Goal: Obtain resource: Download file/media

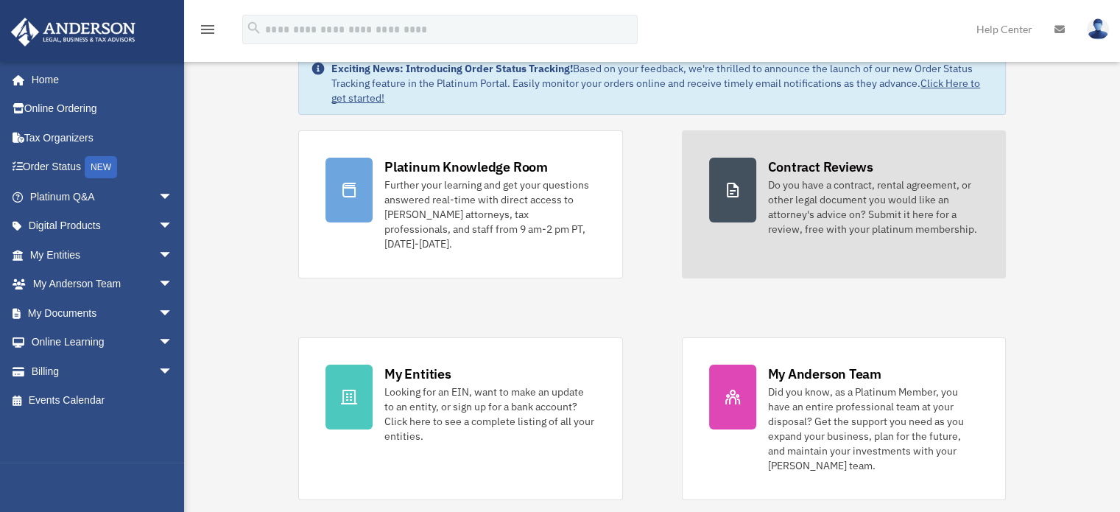
scroll to position [74, 0]
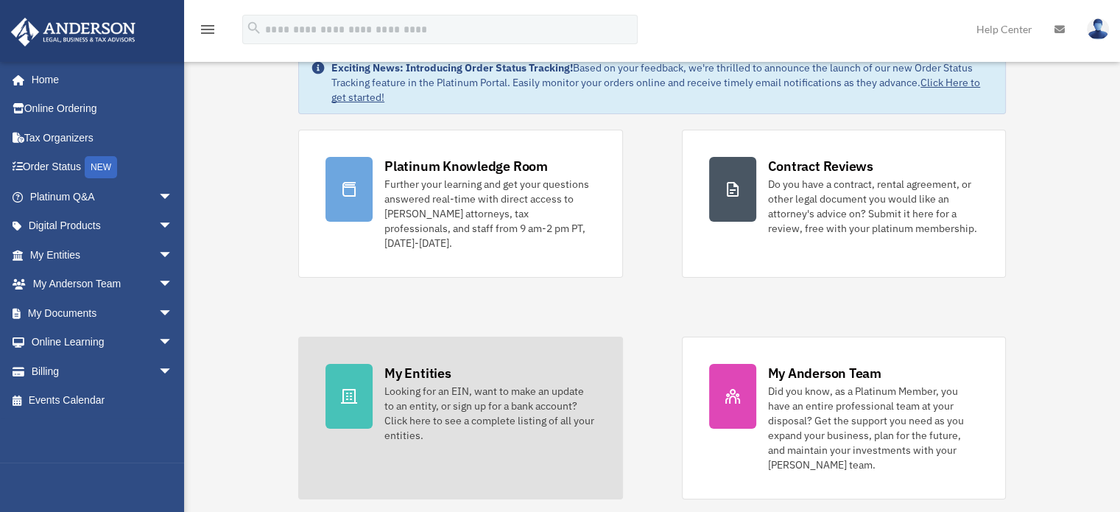
click at [535, 402] on div "Looking for an EIN, want to make an update to an entity, or sign up for a bank …" at bounding box center [489, 413] width 211 height 59
click at [359, 376] on div at bounding box center [349, 396] width 47 height 65
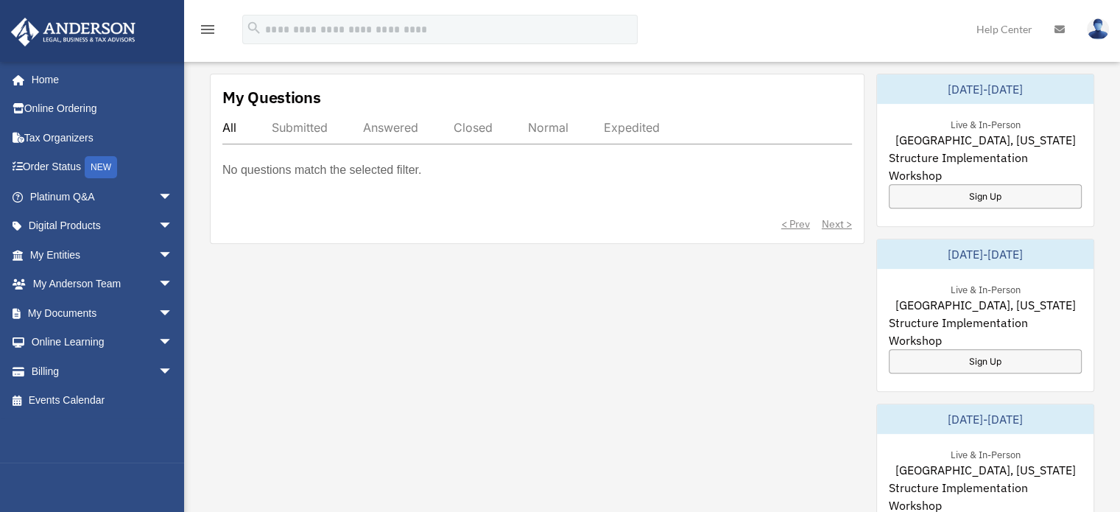
scroll to position [589, 0]
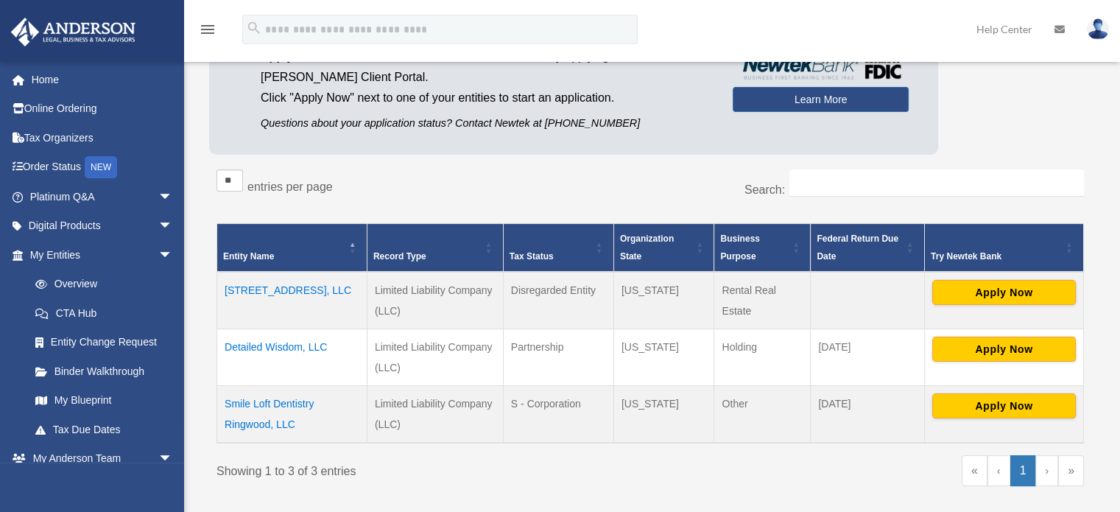
scroll to position [171, 0]
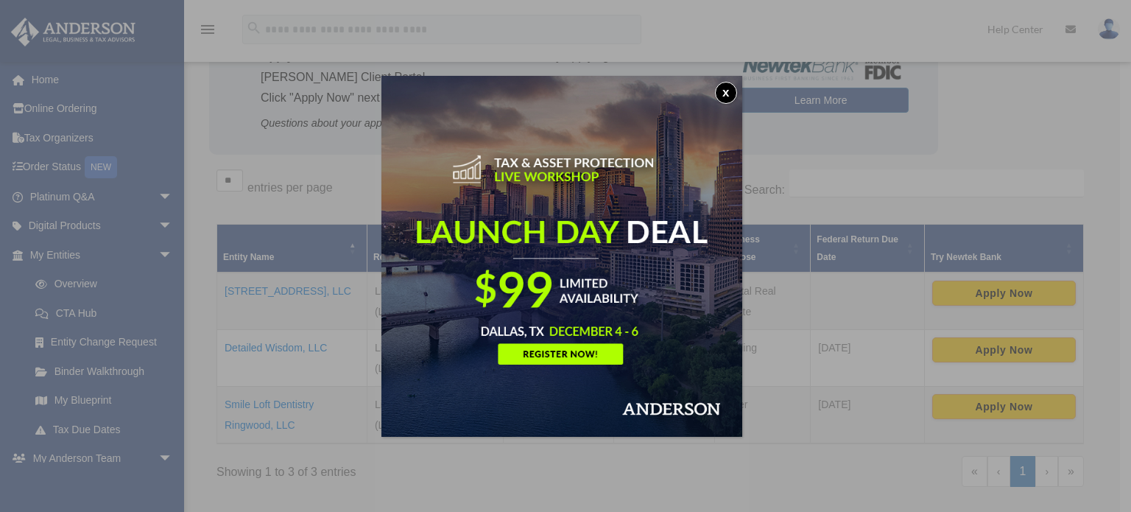
click at [733, 82] on button "x" at bounding box center [726, 93] width 22 height 22
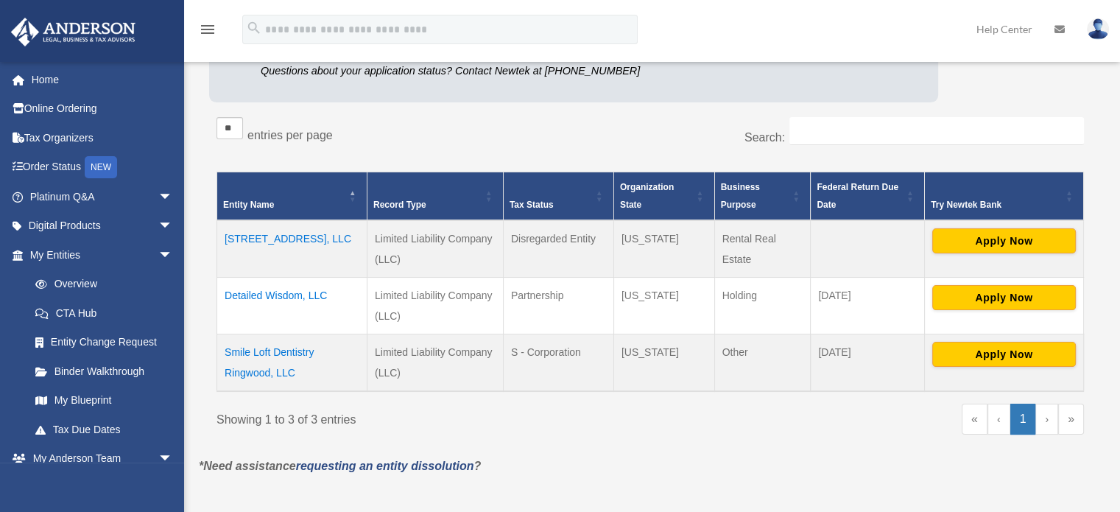
scroll to position [245, 0]
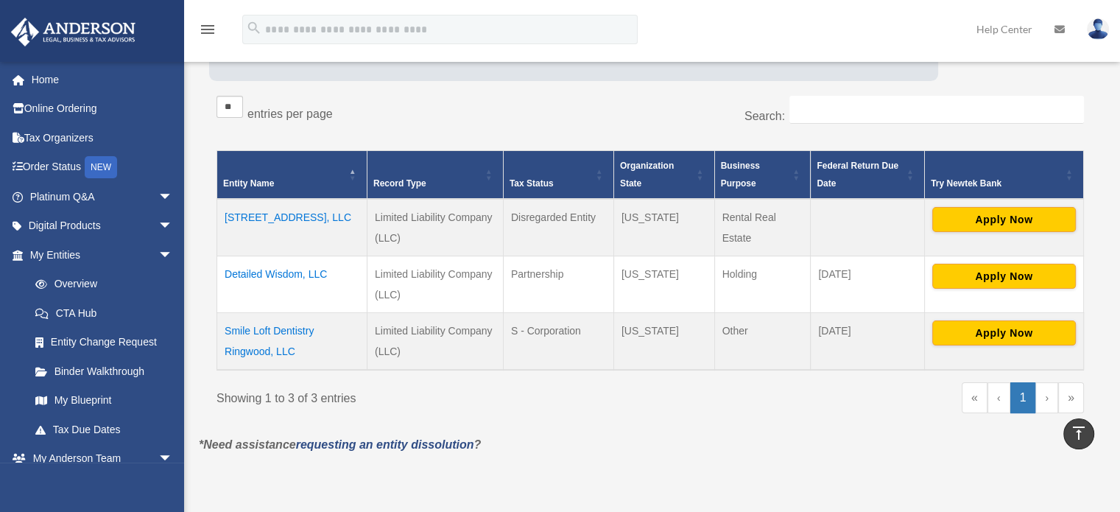
click at [286, 312] on td "Smile Loft Dentistry Ringwood, LLC" at bounding box center [292, 340] width 150 height 57
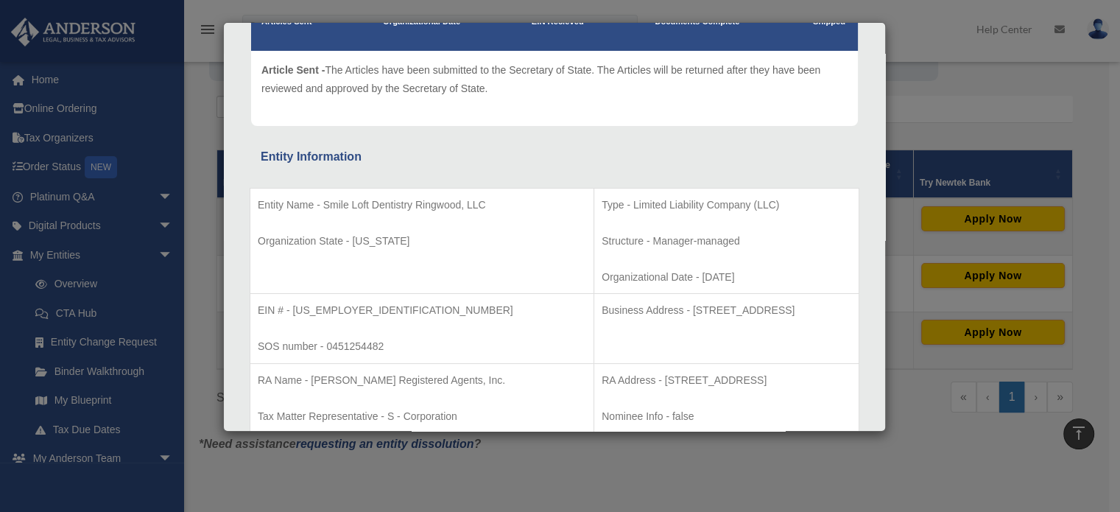
scroll to position [74, 0]
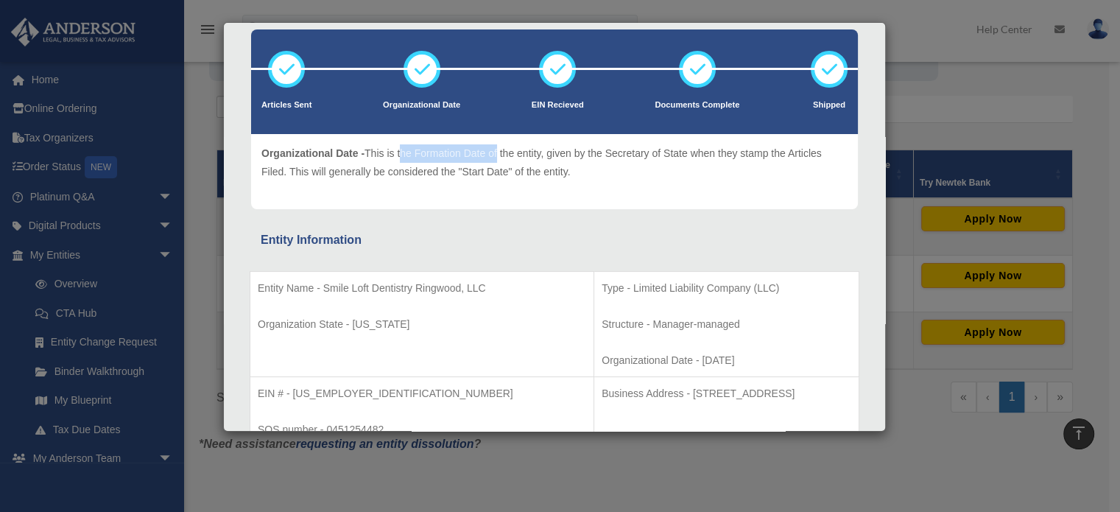
drag, startPoint x: 401, startPoint y: 150, endPoint x: 499, endPoint y: 150, distance: 97.2
click at [499, 150] on p "Organizational Date - This is the Formation Date of the entity, given by the Se…" at bounding box center [554, 162] width 586 height 36
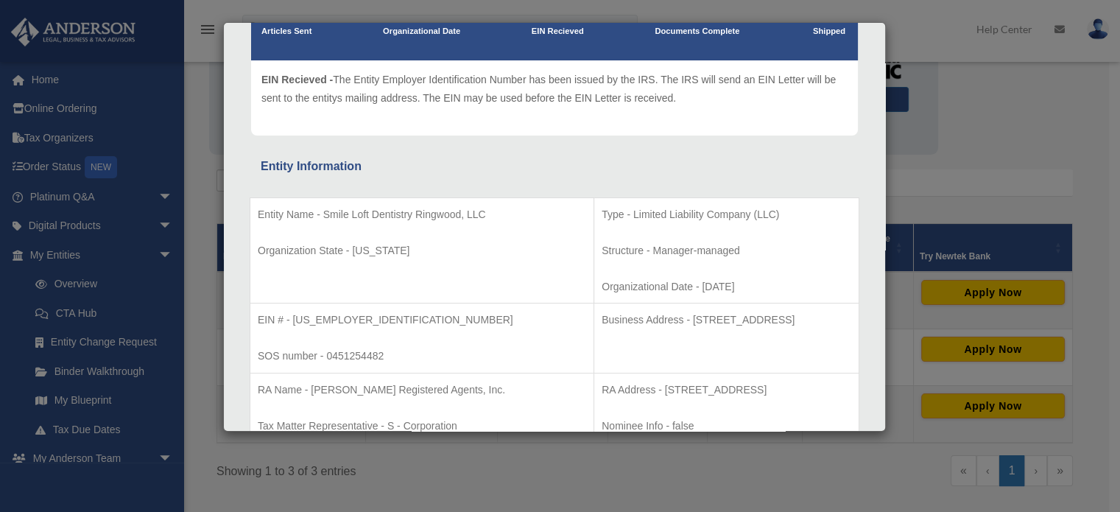
scroll to position [221, 0]
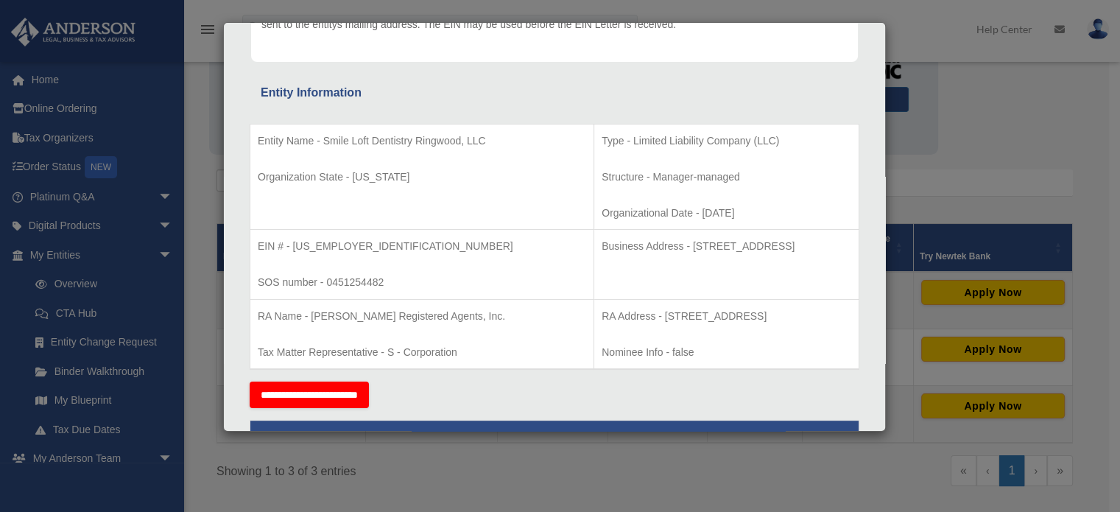
drag, startPoint x: 656, startPoint y: 210, endPoint x: 597, endPoint y: 208, distance: 58.2
click at [602, 208] on p "Organizational Date - [DATE]" at bounding box center [727, 213] width 250 height 18
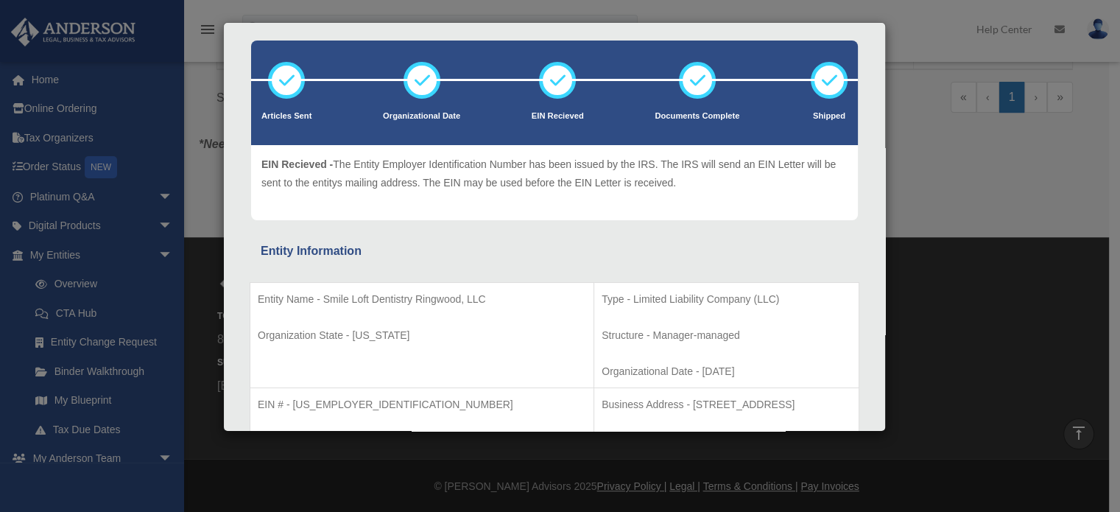
scroll to position [0, 0]
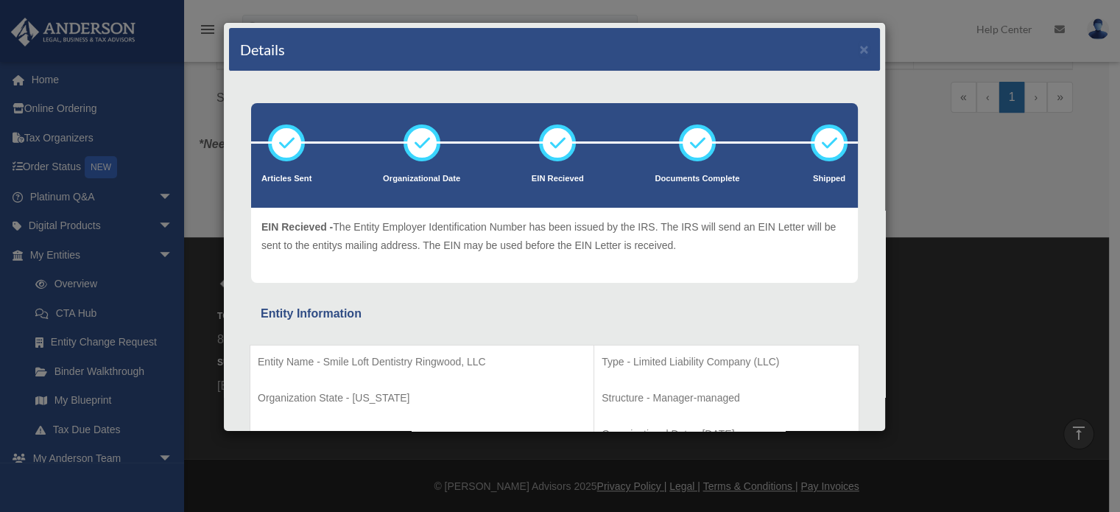
click at [547, 144] on icon at bounding box center [557, 143] width 44 height 44
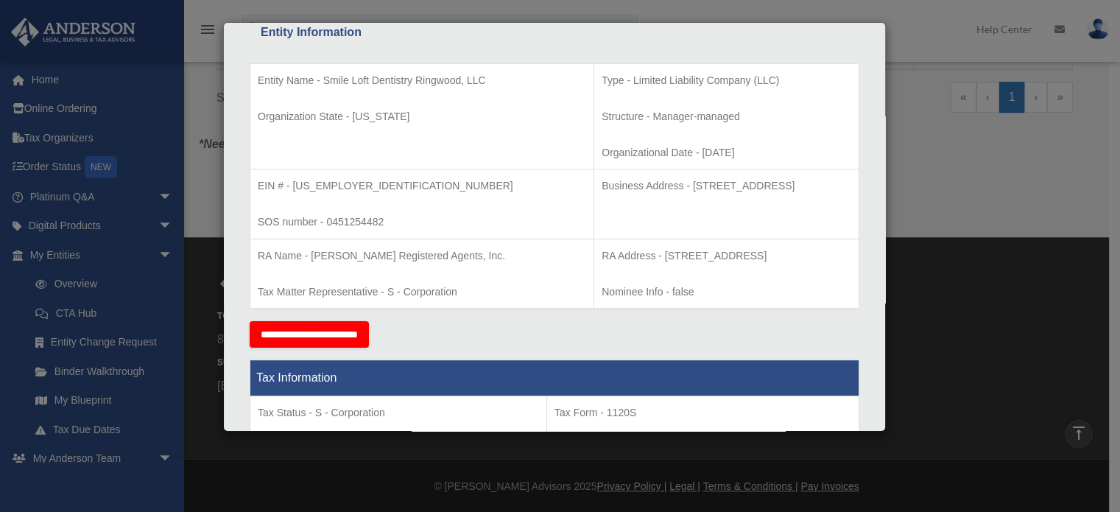
scroll to position [295, 0]
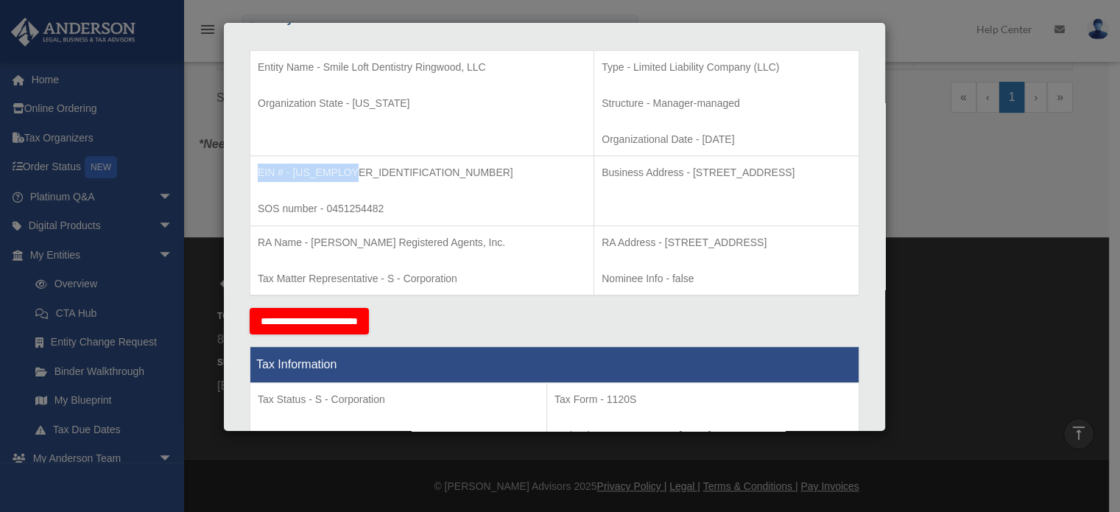
drag, startPoint x: 355, startPoint y: 172, endPoint x: 250, endPoint y: 158, distance: 105.4
click at [250, 158] on td "EIN # - [US_EMPLOYER_IDENTIFICATION_NUMBER] SOS number - 0451254482" at bounding box center [422, 191] width 344 height 70
click at [913, 194] on div "Details × Articles Sent Organizational Date" at bounding box center [560, 256] width 1120 height 512
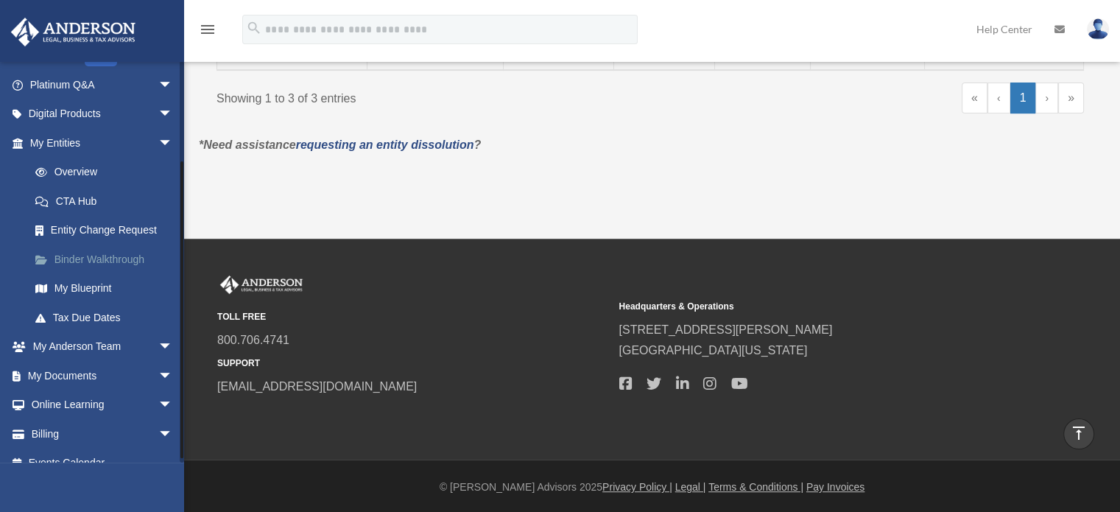
scroll to position [130, 0]
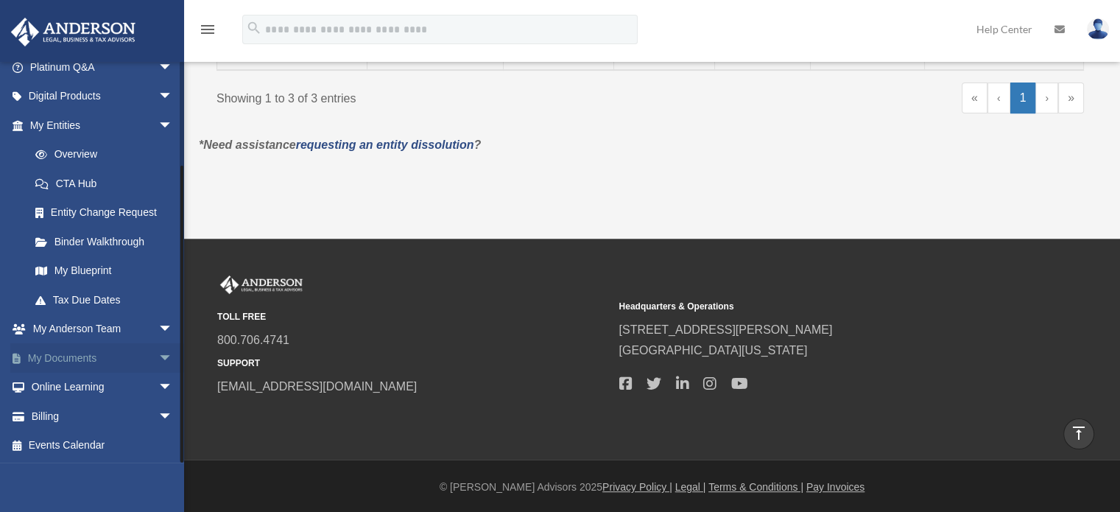
click at [140, 365] on link "My Documents arrow_drop_down" at bounding box center [102, 357] width 185 height 29
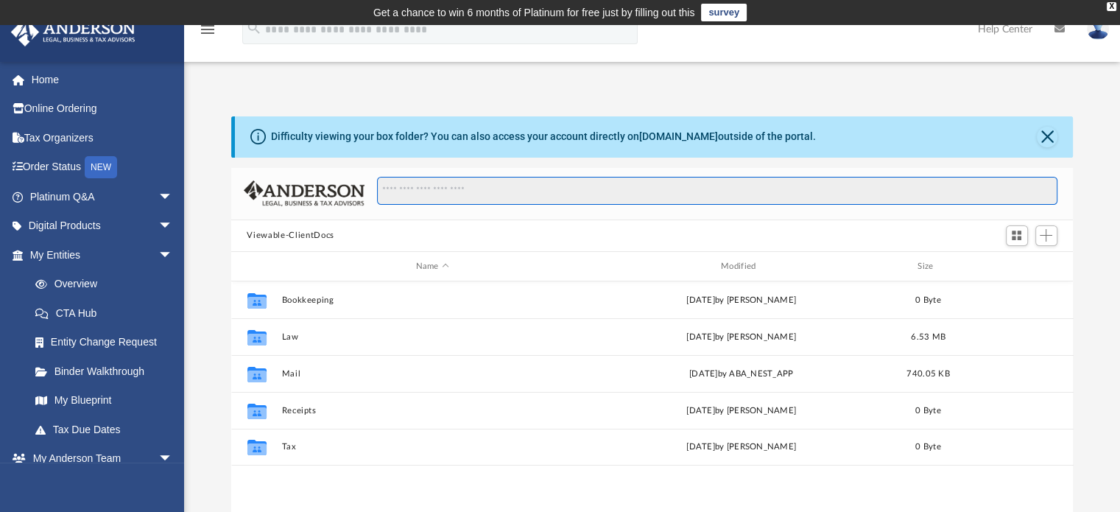
click at [482, 191] on input "Search files and folders" at bounding box center [717, 191] width 680 height 28
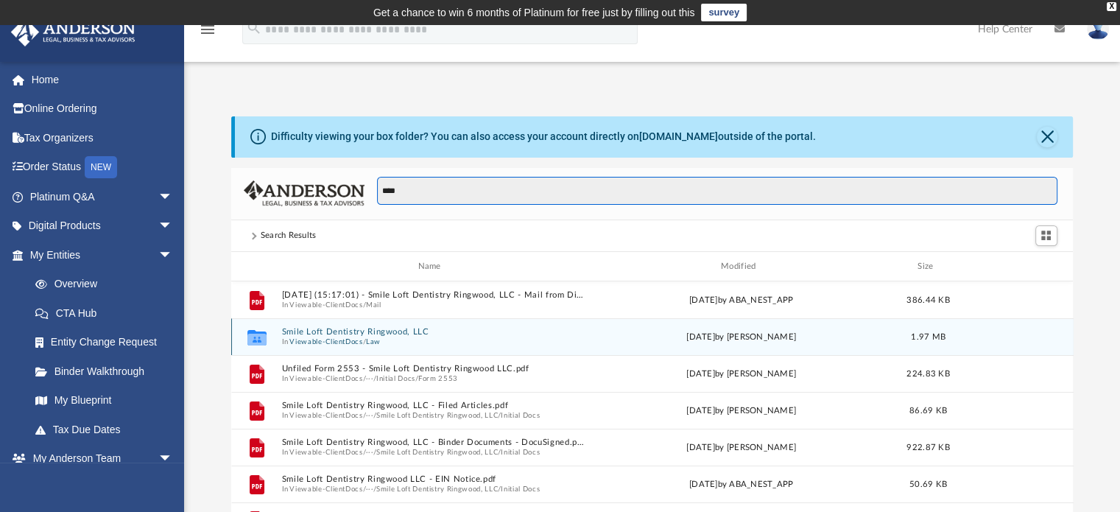
type input "****"
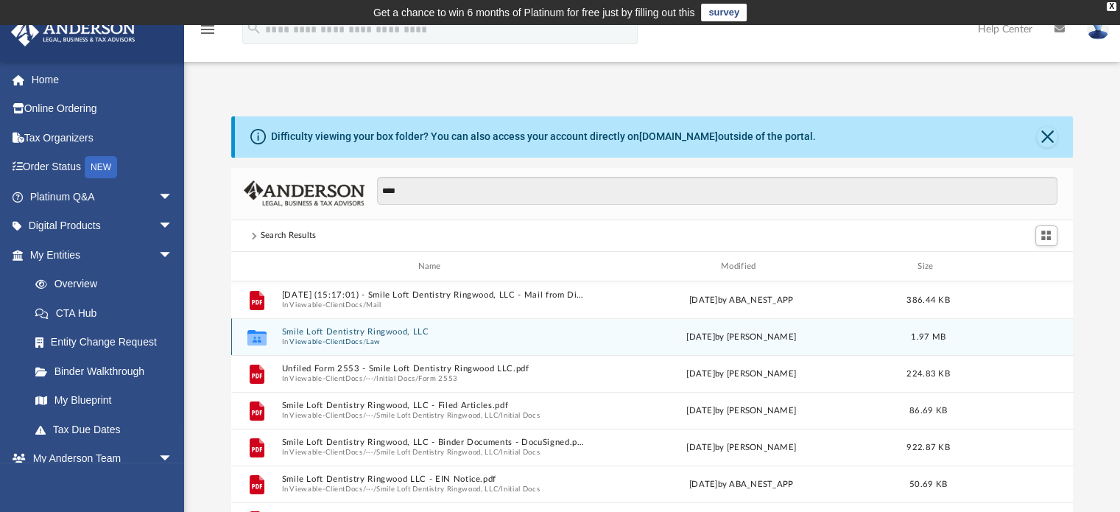
click at [396, 329] on button "Smile Loft Dentistry Ringwood, LLC" at bounding box center [432, 333] width 302 height 10
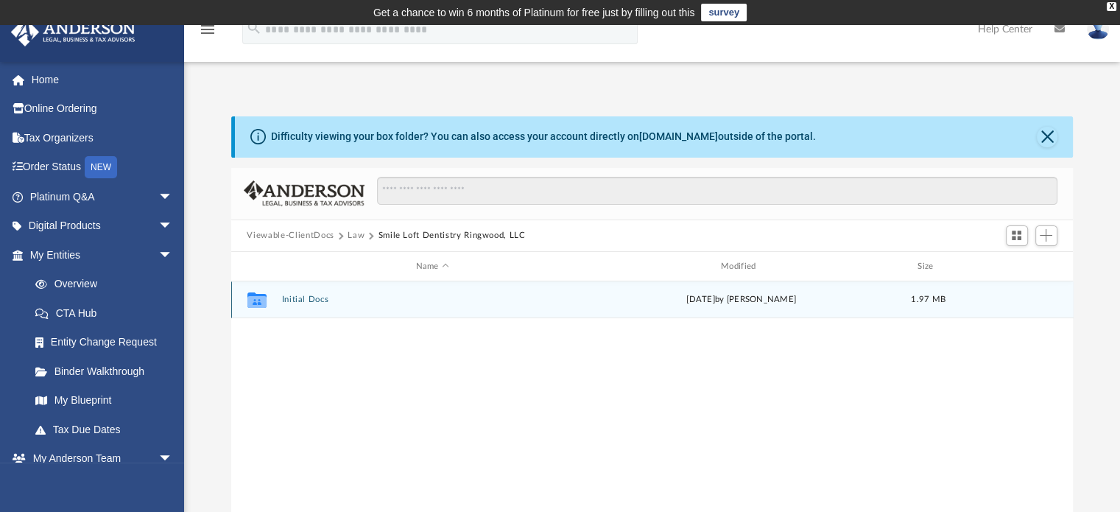
click at [312, 296] on button "Initial Docs" at bounding box center [432, 300] width 302 height 10
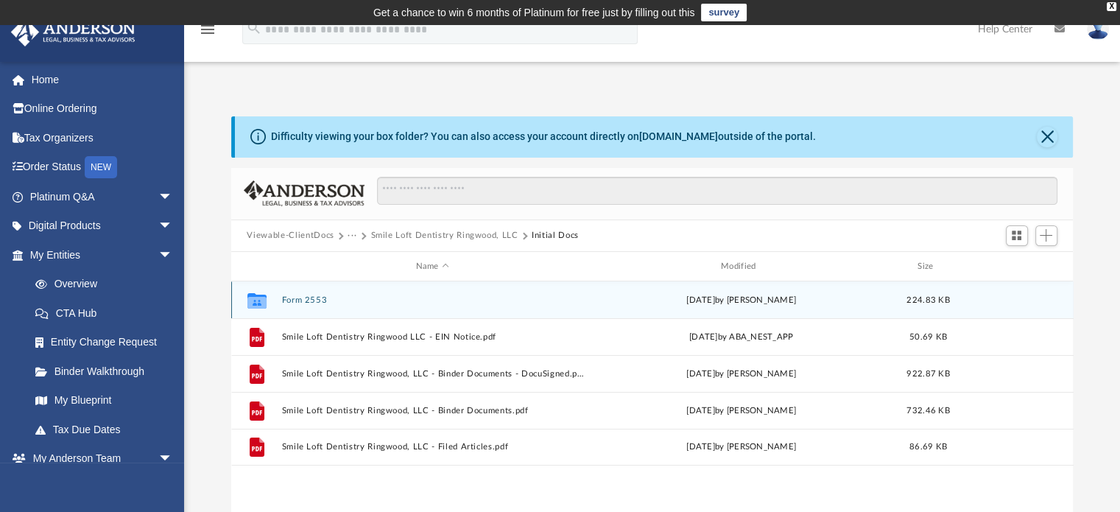
scroll to position [74, 0]
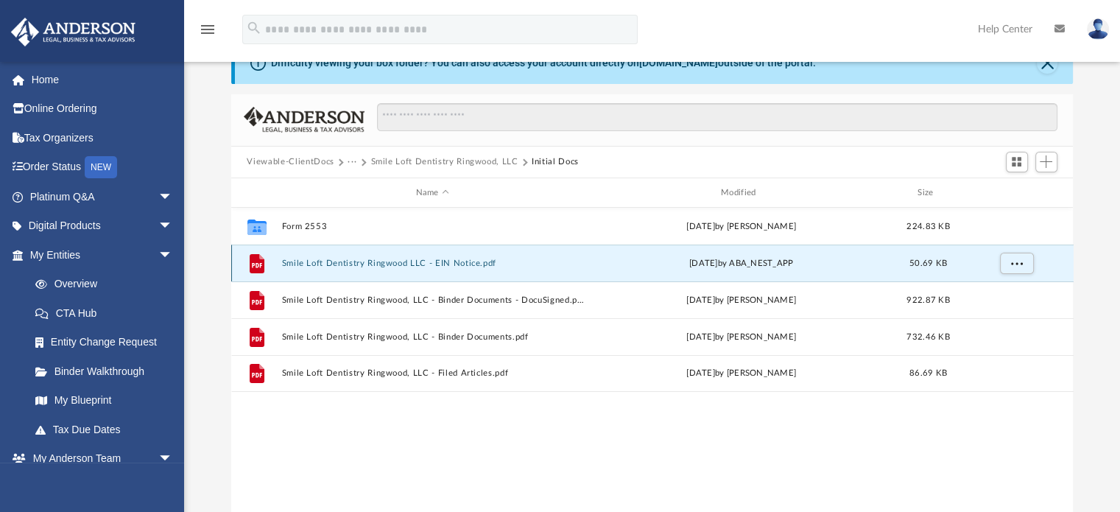
click at [446, 259] on button "Smile Loft Dentistry Ringwood LLC - EIN Notice.pdf" at bounding box center [432, 264] width 302 height 10
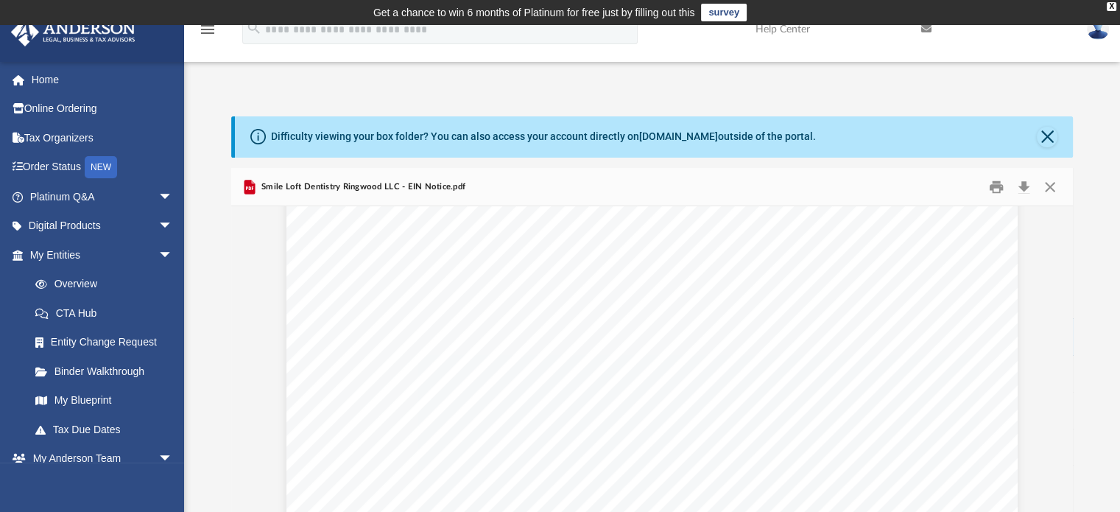
scroll to position [0, 0]
click at [1058, 190] on button "Close" at bounding box center [1050, 186] width 27 height 23
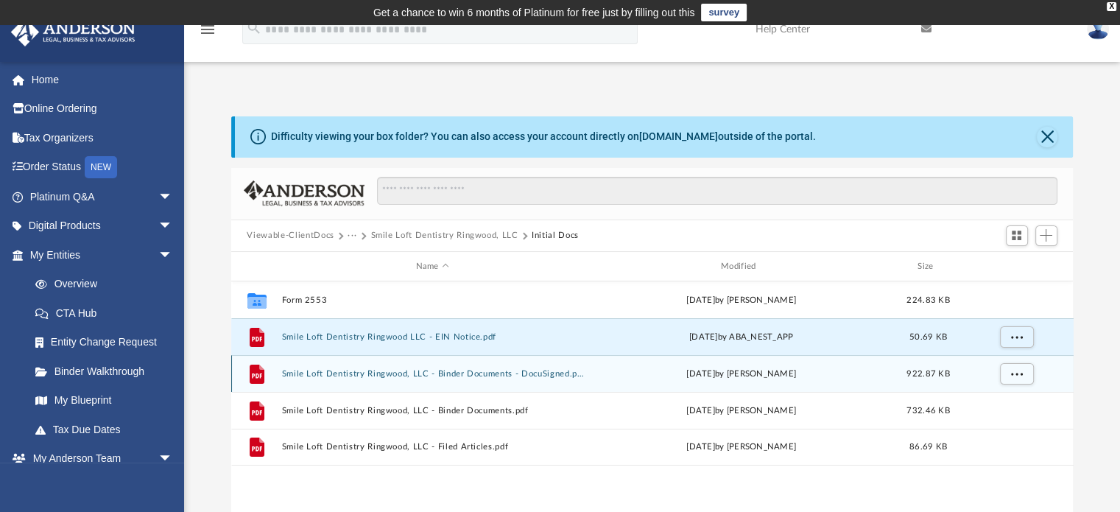
click at [526, 372] on button "Smile Loft Dentistry Ringwood, LLC - Binder Documents - DocuSigned.pdf" at bounding box center [432, 374] width 302 height 10
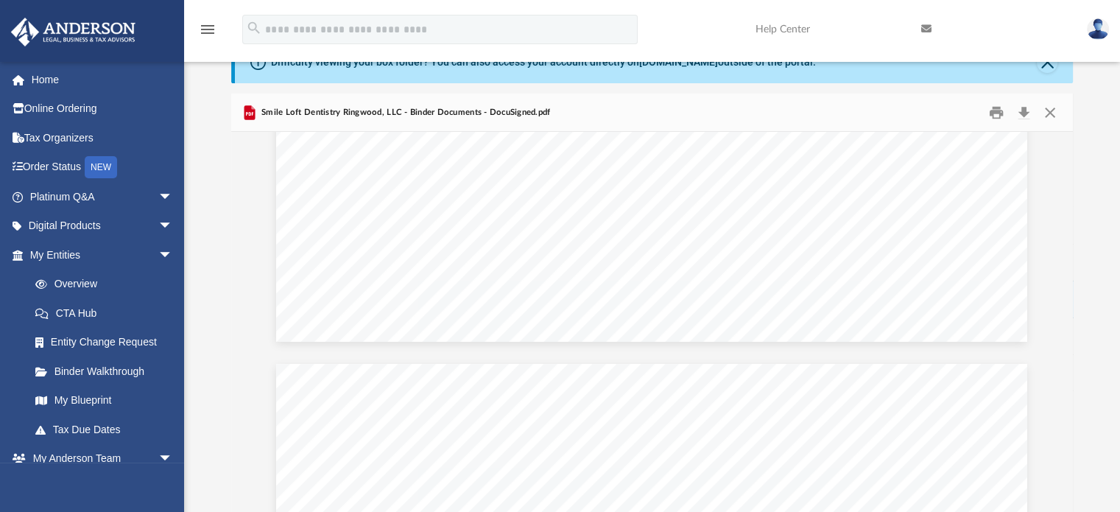
scroll to position [14437, 0]
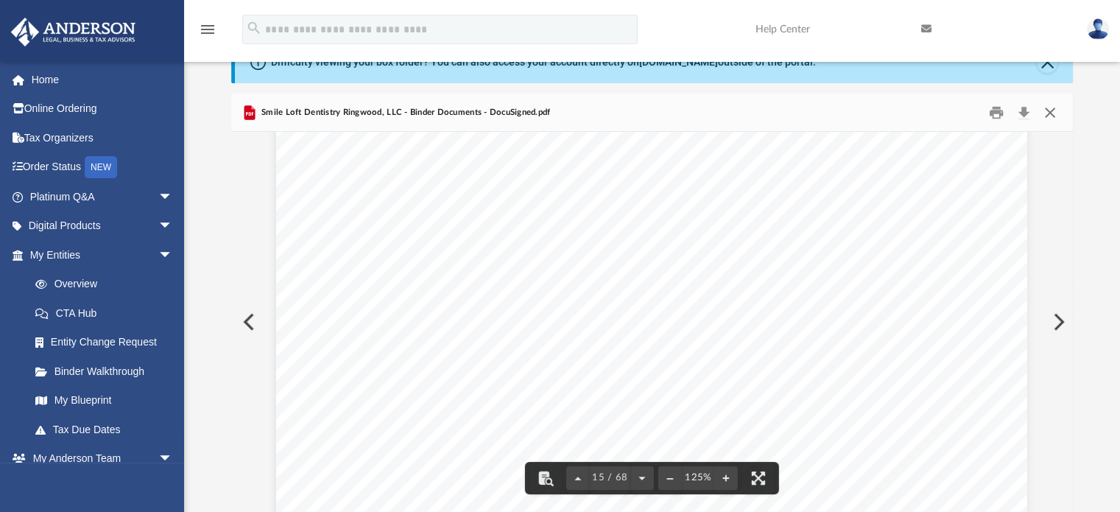
click at [1046, 118] on button "Close" at bounding box center [1050, 112] width 27 height 23
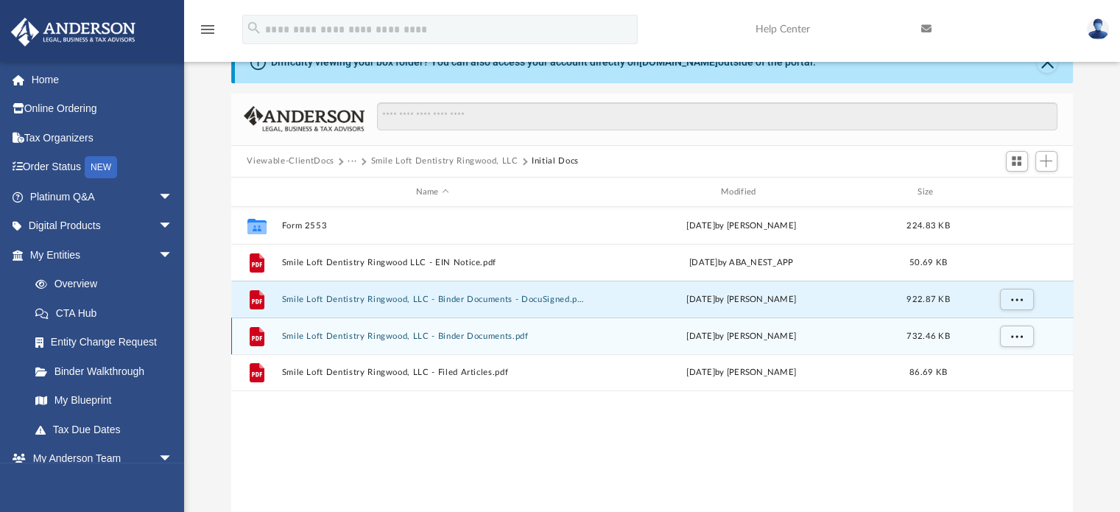
click at [497, 338] on button "Smile Loft Dentistry Ringwood, LLC - Binder Documents.pdf" at bounding box center [432, 336] width 302 height 10
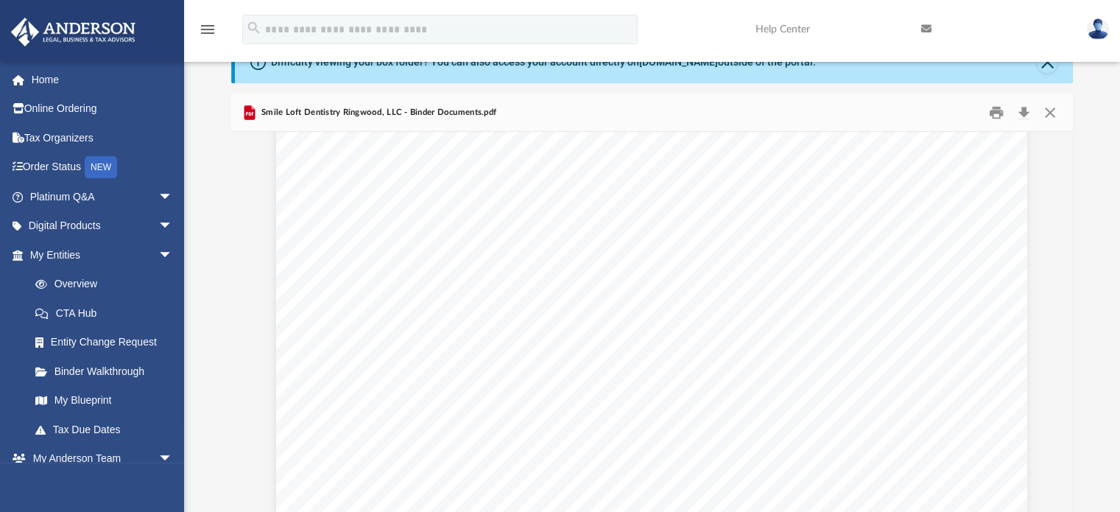
scroll to position [3167, 0]
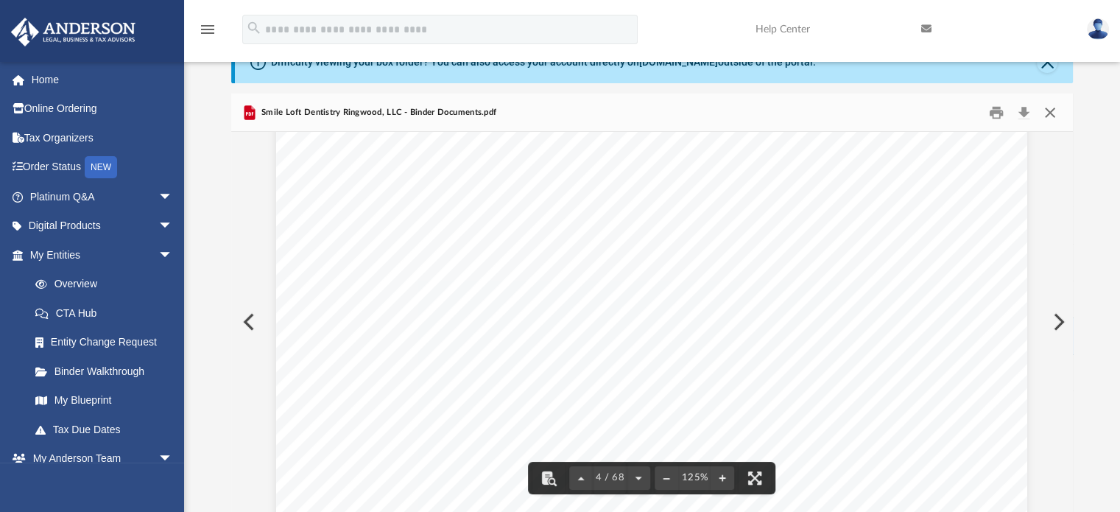
click at [1045, 116] on button "Close" at bounding box center [1050, 112] width 27 height 23
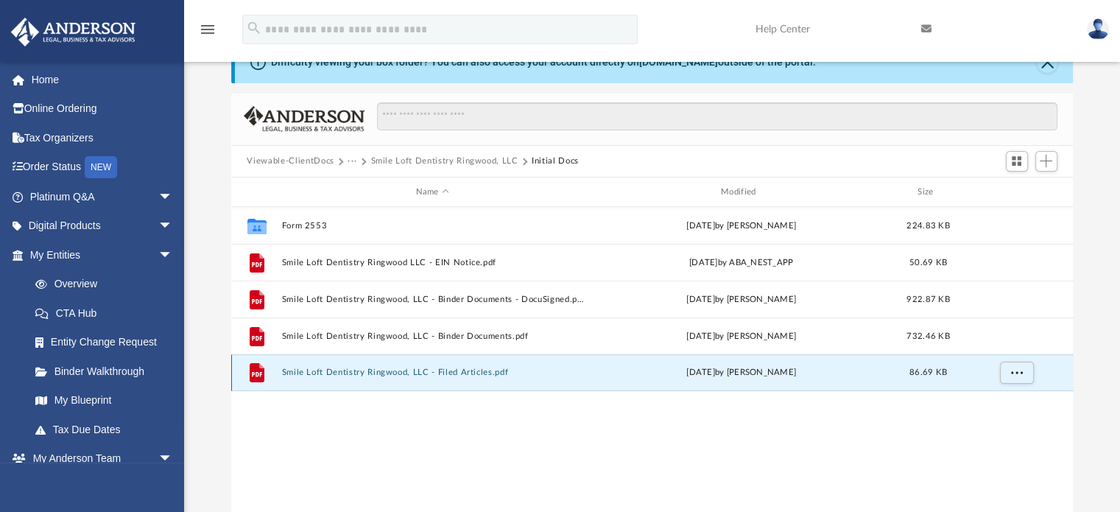
click at [491, 370] on button "Smile Loft Dentistry Ringwood, LLC - Filed Articles.pdf" at bounding box center [432, 373] width 302 height 10
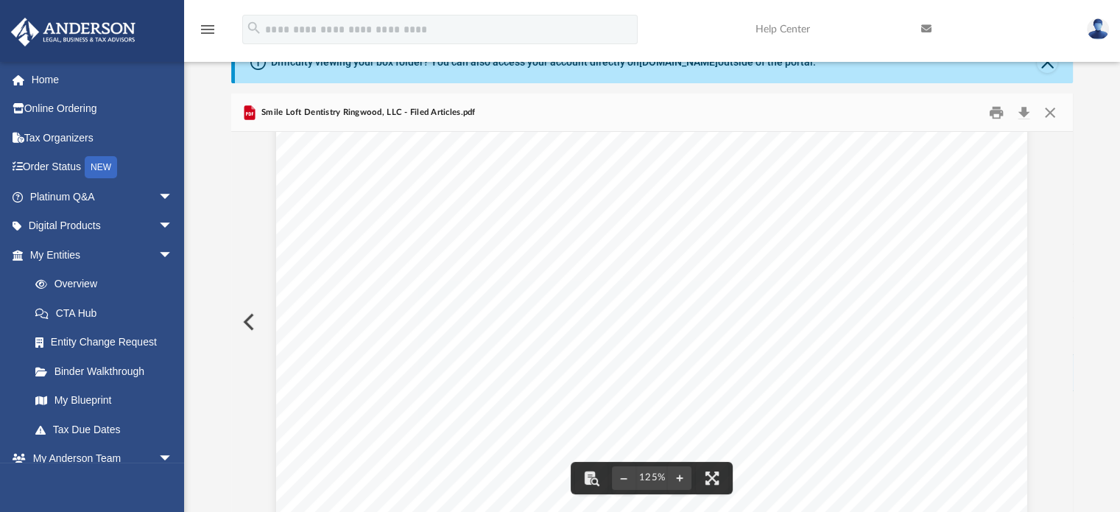
scroll to position [614, 0]
click at [1049, 110] on button "Close" at bounding box center [1050, 112] width 27 height 23
